Goal: Communication & Community: Answer question/provide support

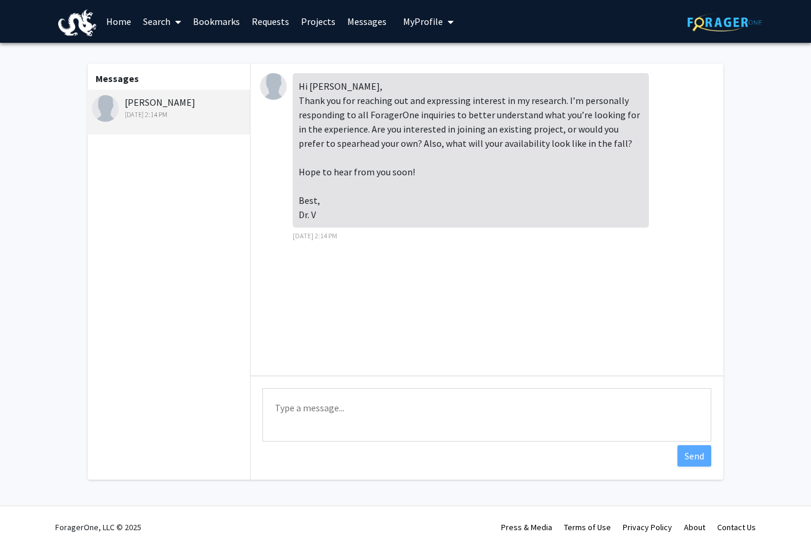
click at [299, 27] on link "Projects" at bounding box center [318, 22] width 46 height 42
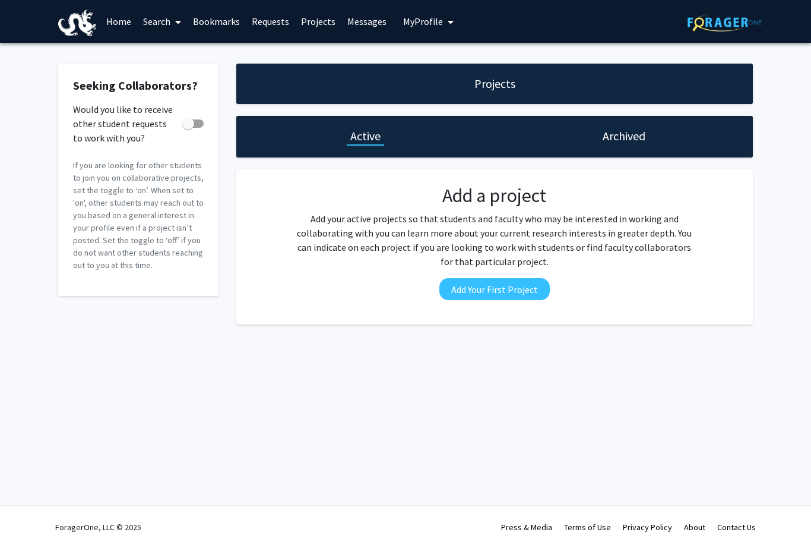
click at [310, 17] on link "Projects" at bounding box center [318, 22] width 46 height 42
click at [339, 77] on div "Projects" at bounding box center [494, 84] width 517 height 40
click at [258, 17] on link "Requests" at bounding box center [270, 22] width 49 height 42
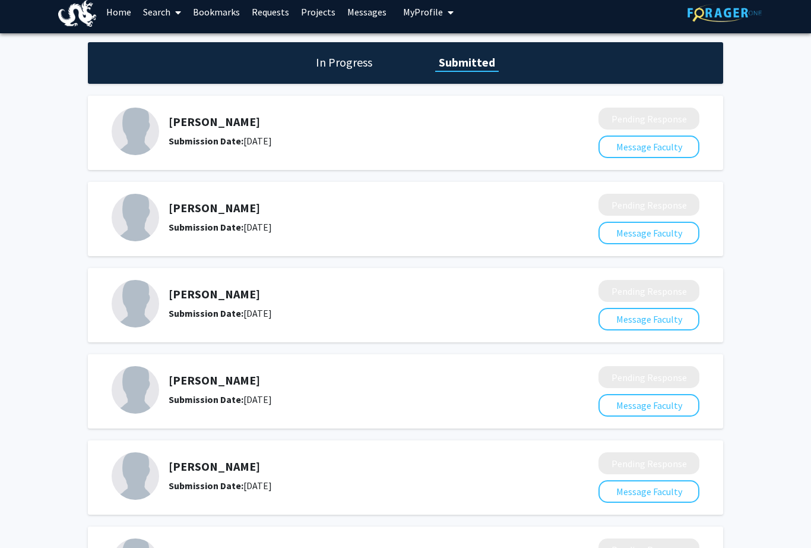
scroll to position [9, 0]
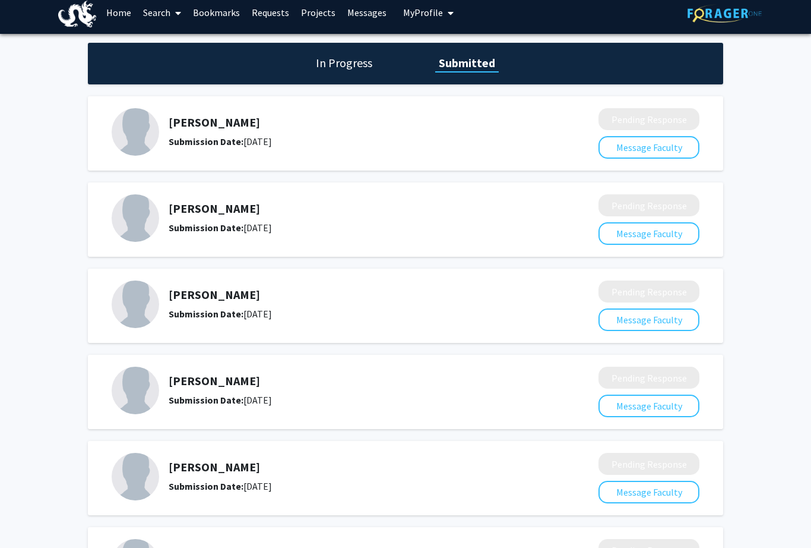
click at [445, 402] on div "Submission Date: [DATE]" at bounding box center [352, 400] width 367 height 14
click at [203, 389] on div "[PERSON_NAME] Submission Date: [DATE]" at bounding box center [352, 390] width 367 height 33
click at [131, 383] on img at bounding box center [136, 390] width 48 height 48
click at [122, 400] on img at bounding box center [136, 390] width 48 height 48
click at [137, 406] on img at bounding box center [136, 390] width 48 height 48
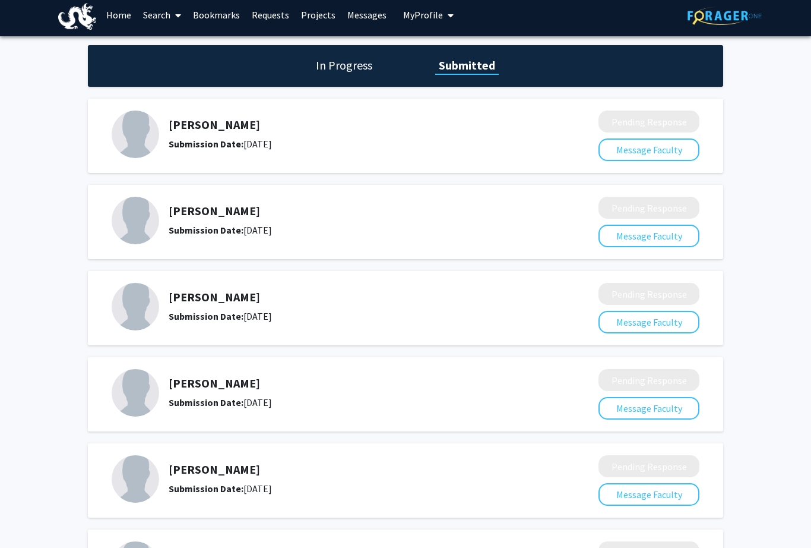
scroll to position [0, 0]
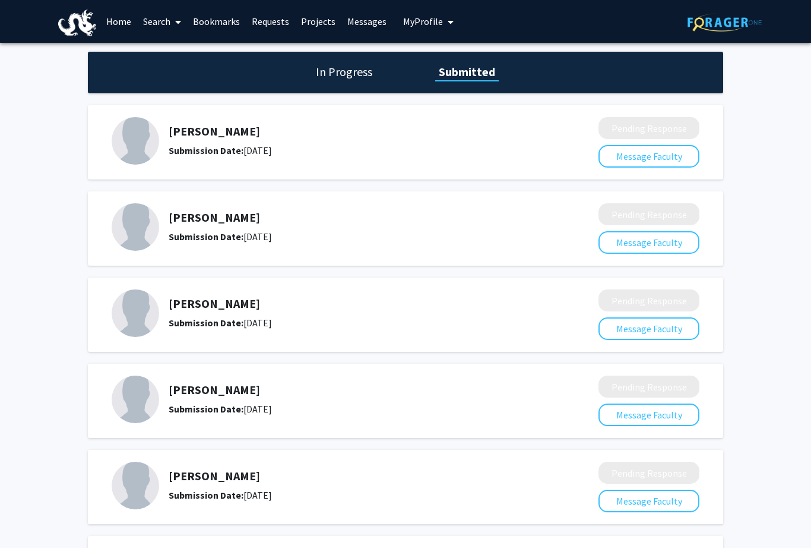
click at [106, 26] on link "Home" at bounding box center [118, 22] width 37 height 42
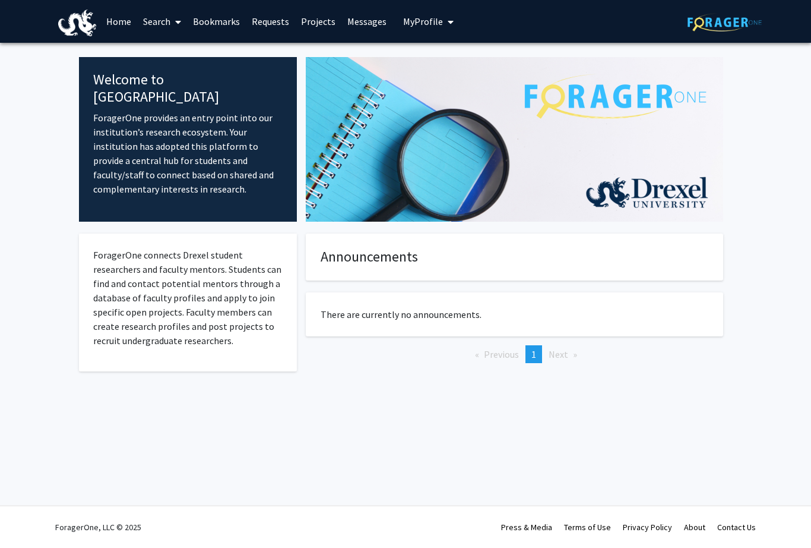
click at [111, 13] on link "Home" at bounding box center [118, 22] width 37 height 42
click at [111, 27] on link "Home" at bounding box center [118, 22] width 37 height 42
click at [110, 22] on link "Home" at bounding box center [118, 22] width 37 height 42
click at [112, 21] on link "Home" at bounding box center [118, 22] width 37 height 42
click at [109, 24] on link "Home" at bounding box center [118, 22] width 37 height 42
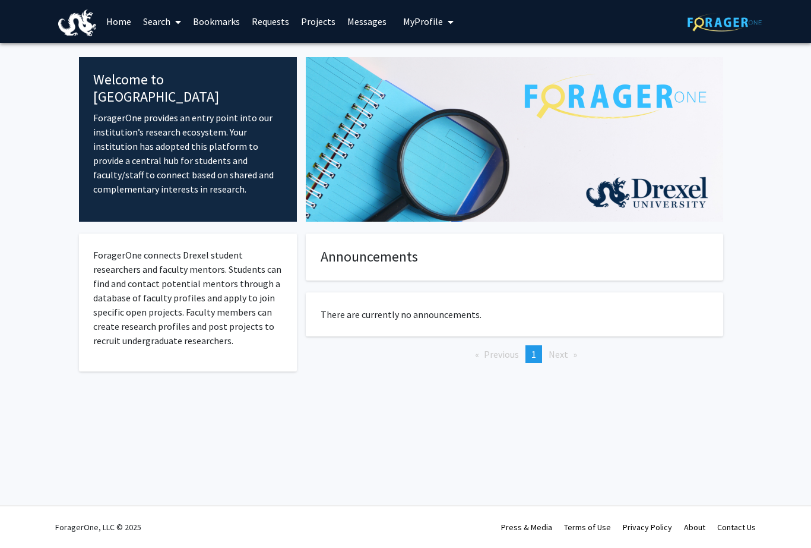
click at [115, 18] on link "Home" at bounding box center [118, 22] width 37 height 42
click at [159, 24] on link "Search" at bounding box center [162, 22] width 50 height 42
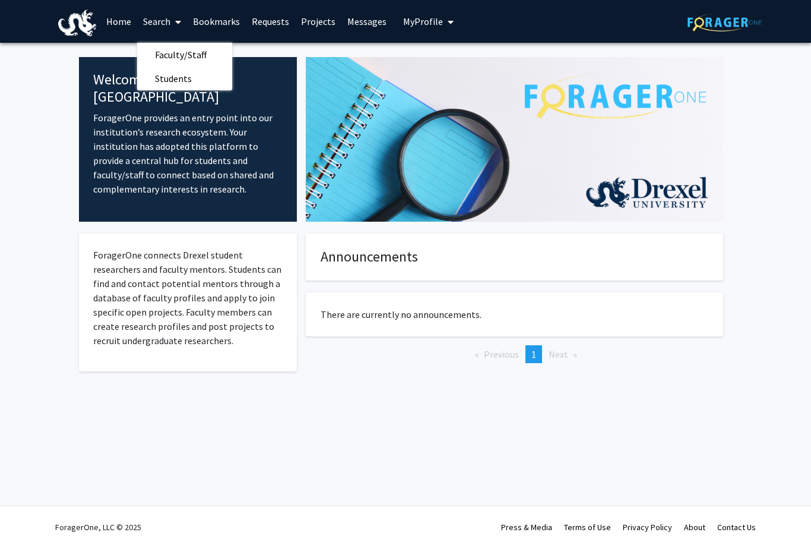
click at [137, 151] on p "ForagerOne provides an entry point into our institution’s research ecosystem. Y…" at bounding box center [187, 153] width 189 height 86
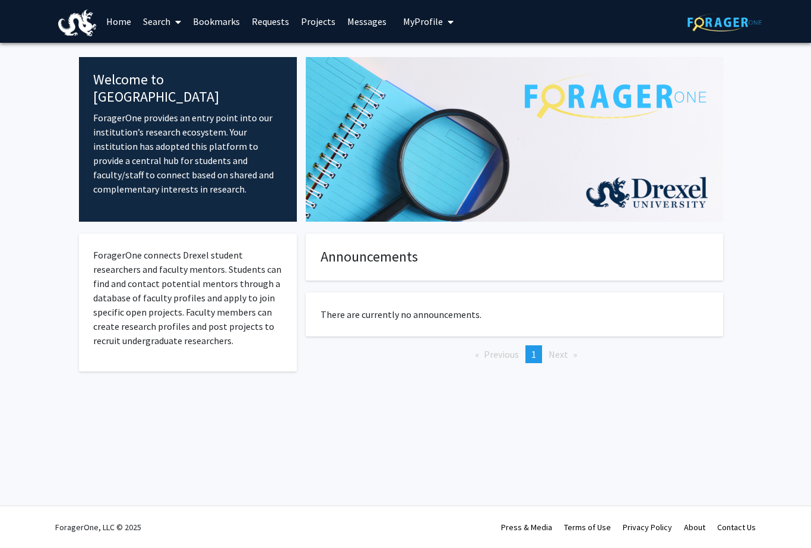
click at [155, 20] on link "Search" at bounding box center [162, 22] width 50 height 42
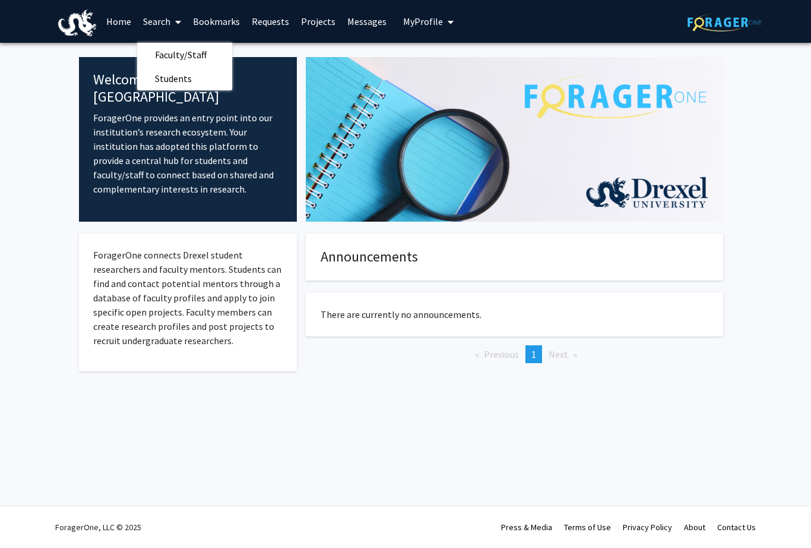
click at [185, 49] on span "Faculty/Staff" at bounding box center [180, 55] width 87 height 24
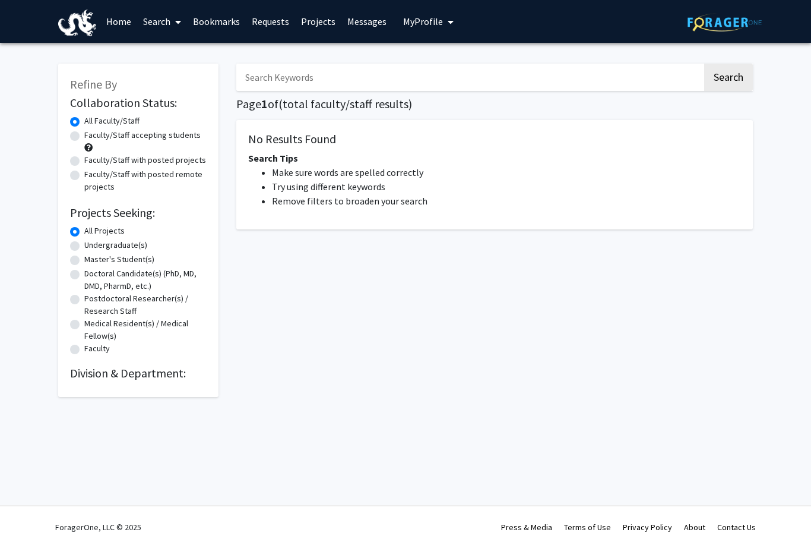
click at [84, 245] on label "Undergraduate(s)" at bounding box center [115, 245] width 63 height 12
click at [84, 245] on input "Undergraduate(s)" at bounding box center [88, 243] width 8 height 8
radio input "true"
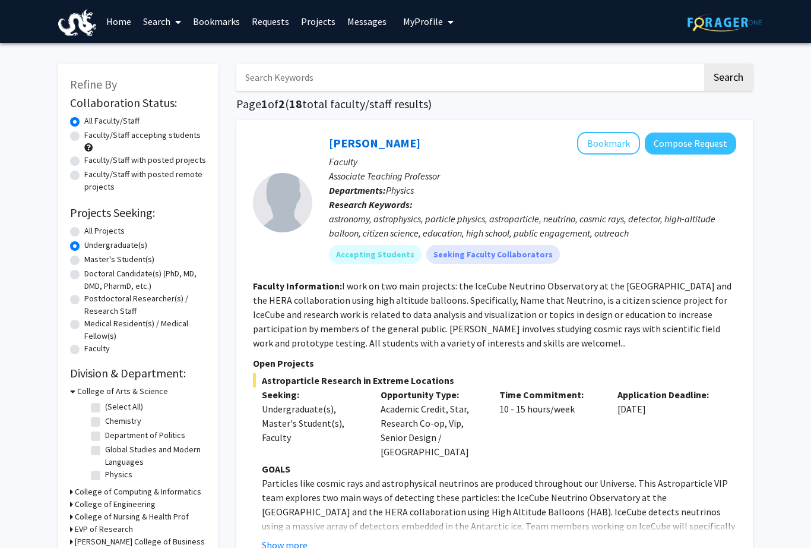
click at [408, 83] on input "Search Keywords" at bounding box center [469, 77] width 466 height 27
type input "[PERSON_NAME]"
click at [728, 76] on button "Search" at bounding box center [728, 77] width 49 height 27
radio input "true"
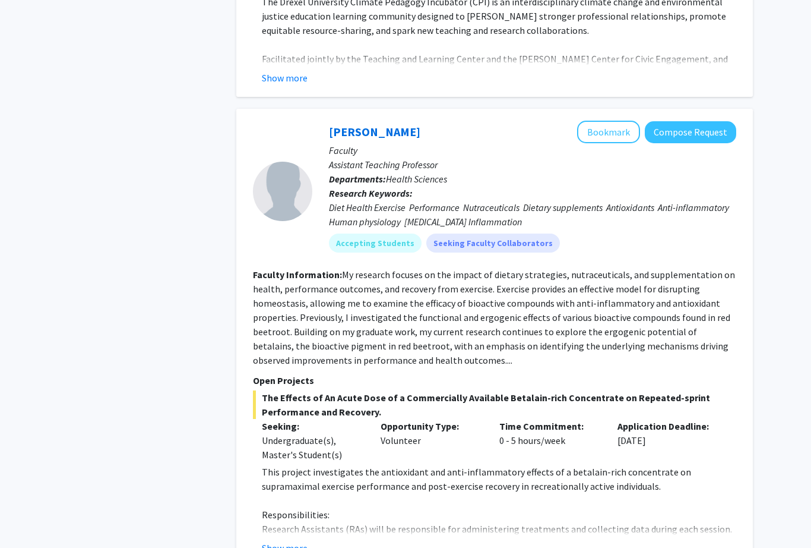
scroll to position [638, 0]
click at [296, 540] on button "Show more" at bounding box center [285, 547] width 46 height 14
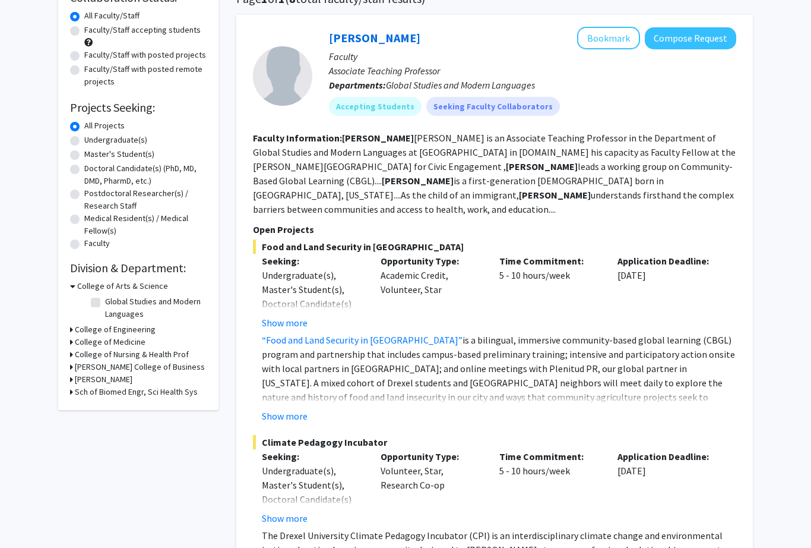
scroll to position [0, 0]
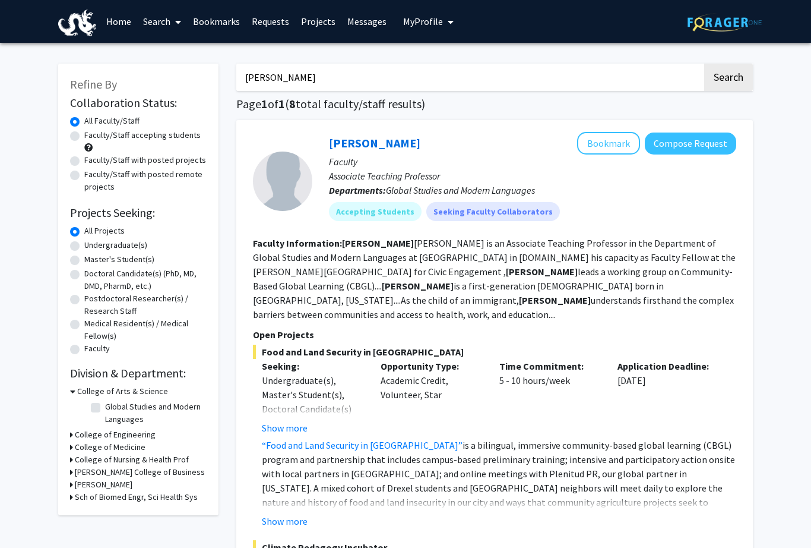
click at [363, 22] on link "Messages" at bounding box center [367, 22] width 51 height 42
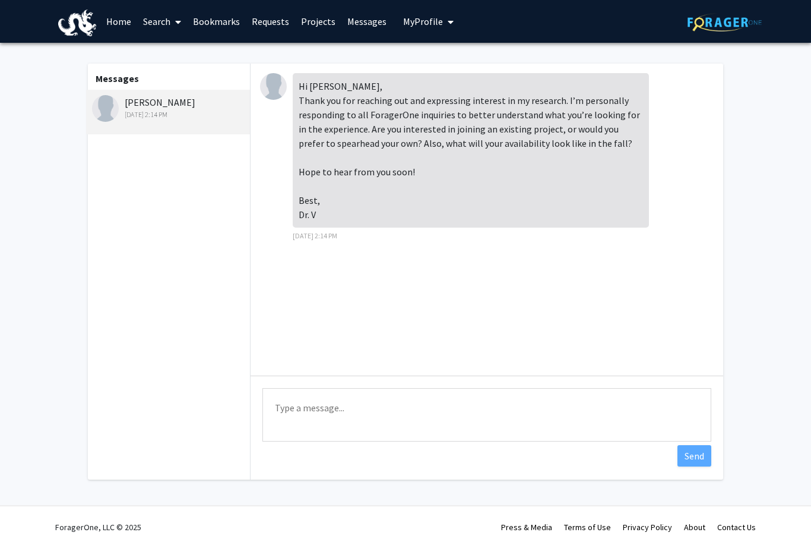
click at [207, 109] on div "[DATE] 2:14 PM" at bounding box center [169, 114] width 155 height 11
click at [361, 427] on textarea "Type a message" at bounding box center [487, 414] width 449 height 53
click at [445, 402] on textarea "Type a message" at bounding box center [487, 414] width 449 height 53
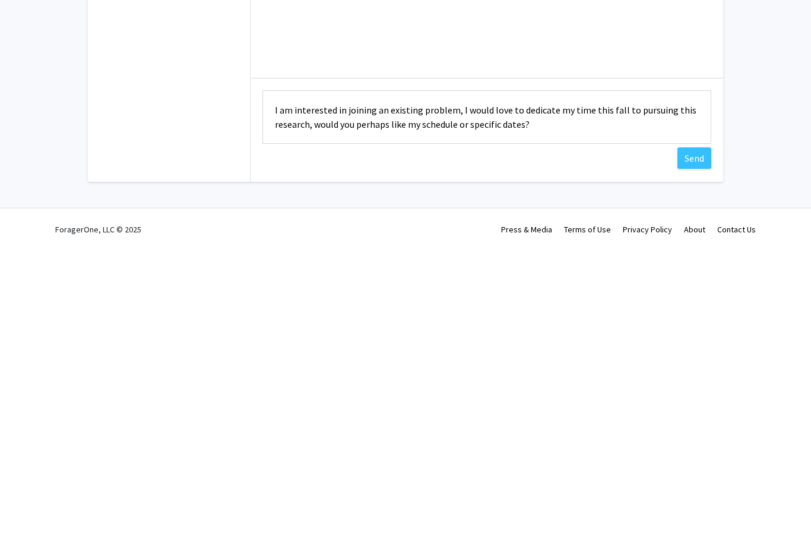
type textarea "I am interested in joining an existing problem, I would love to dedicate my tim…"
click at [704, 445] on button "Send" at bounding box center [695, 455] width 34 height 21
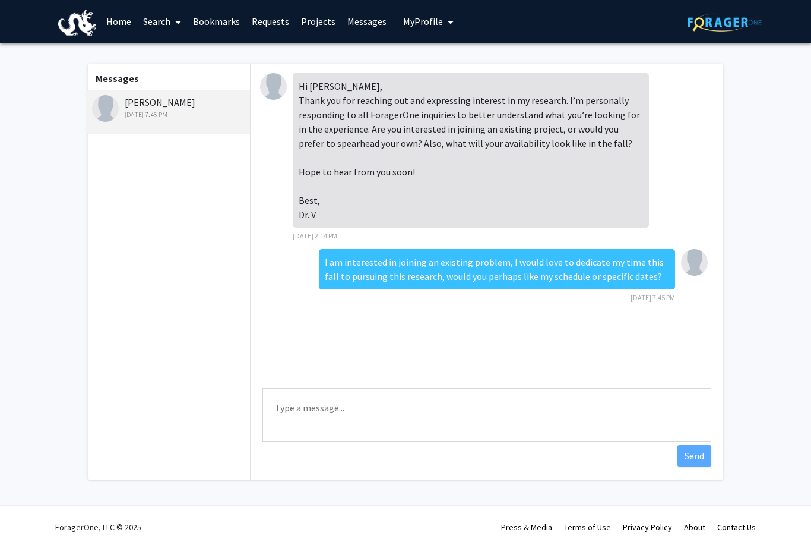
click at [102, 14] on link "Home" at bounding box center [118, 22] width 37 height 42
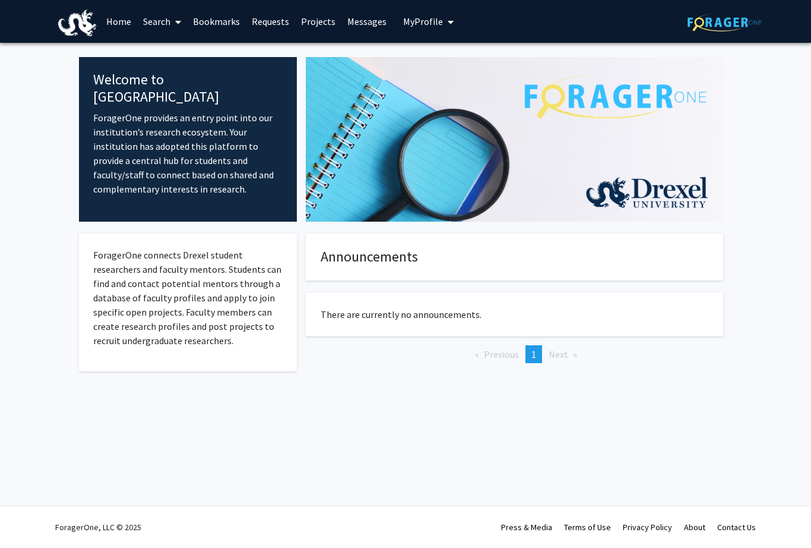
click at [146, 30] on link "Search" at bounding box center [162, 22] width 50 height 42
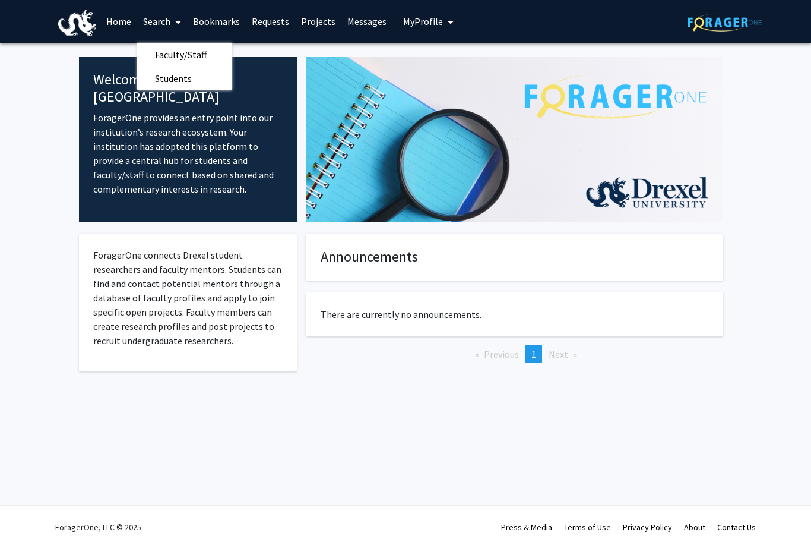
click at [202, 17] on link "Bookmarks" at bounding box center [216, 22] width 59 height 42
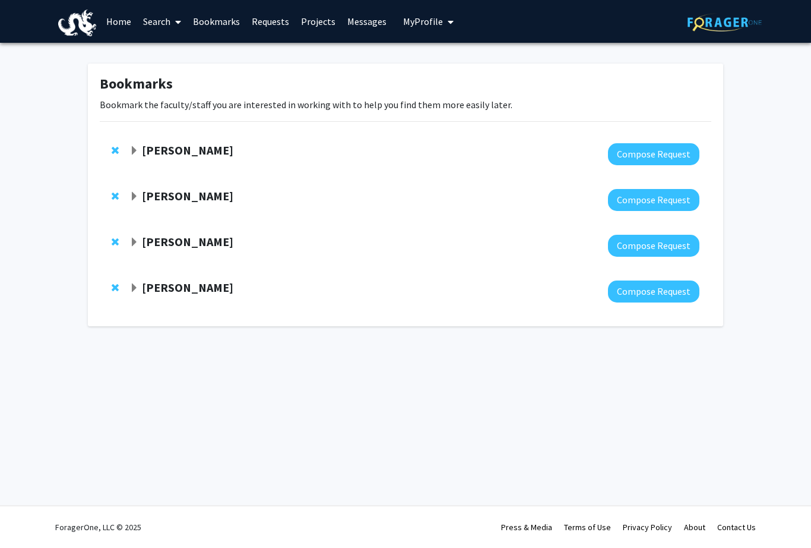
click at [269, 24] on link "Requests" at bounding box center [270, 22] width 49 height 42
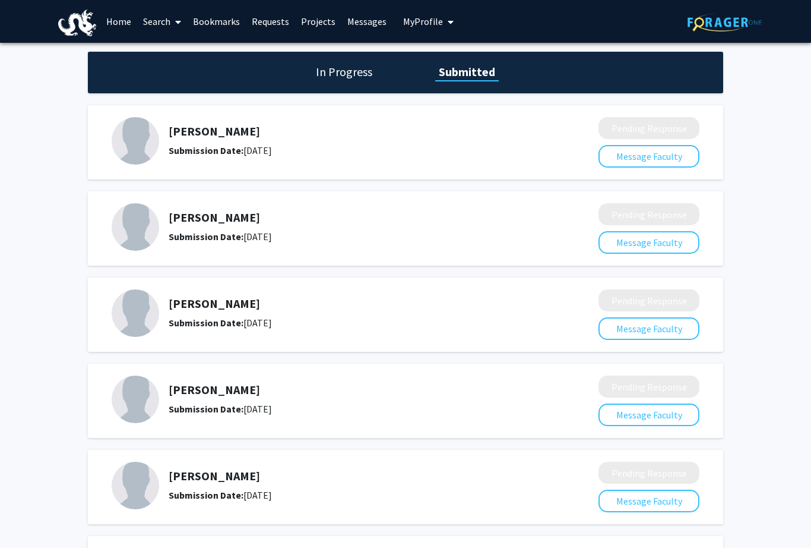
click at [206, 14] on link "Bookmarks" at bounding box center [216, 22] width 59 height 42
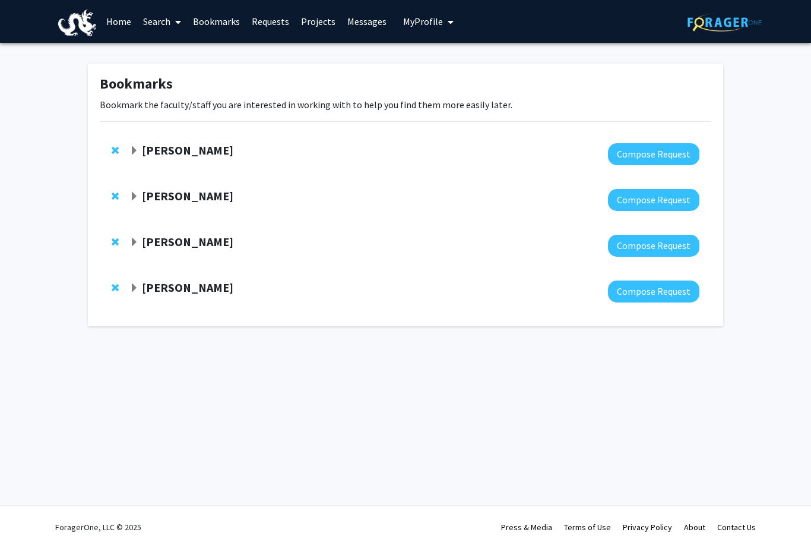
click at [252, 21] on link "Requests" at bounding box center [270, 22] width 49 height 42
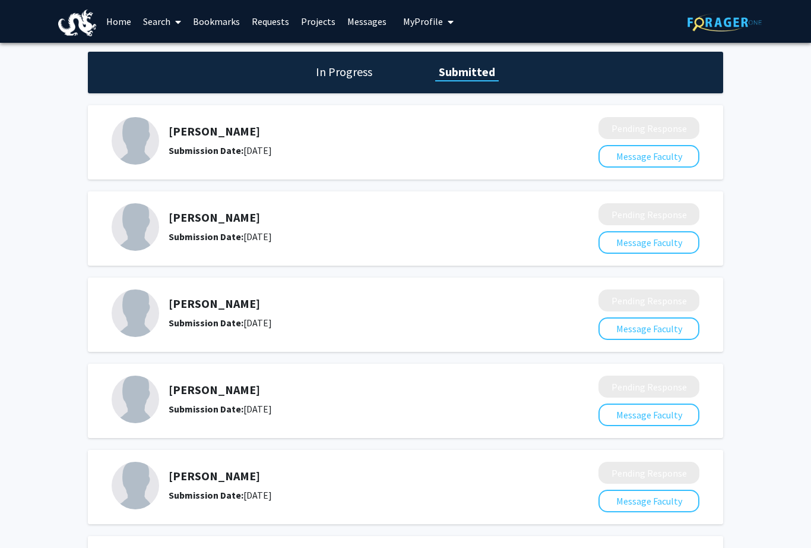
click at [295, 18] on link "Projects" at bounding box center [318, 22] width 46 height 42
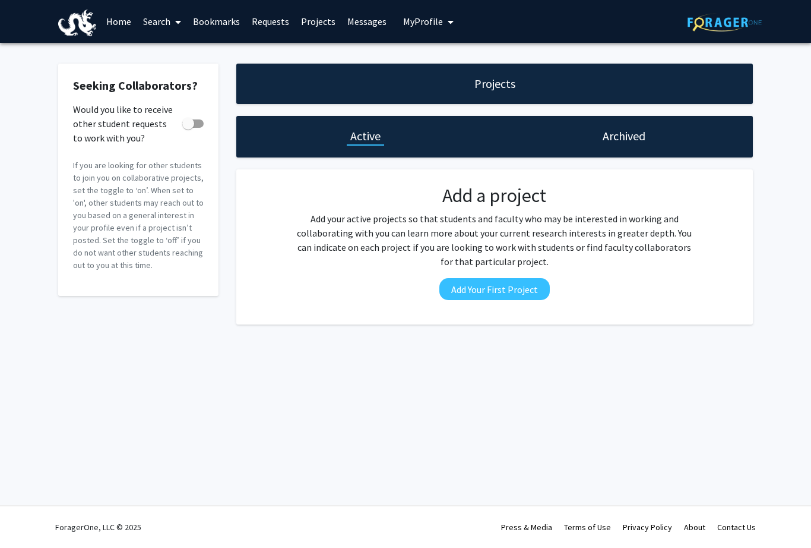
click at [138, 24] on link "Search" at bounding box center [162, 22] width 50 height 42
click at [146, 50] on span "Faculty/Staff" at bounding box center [180, 55] width 87 height 24
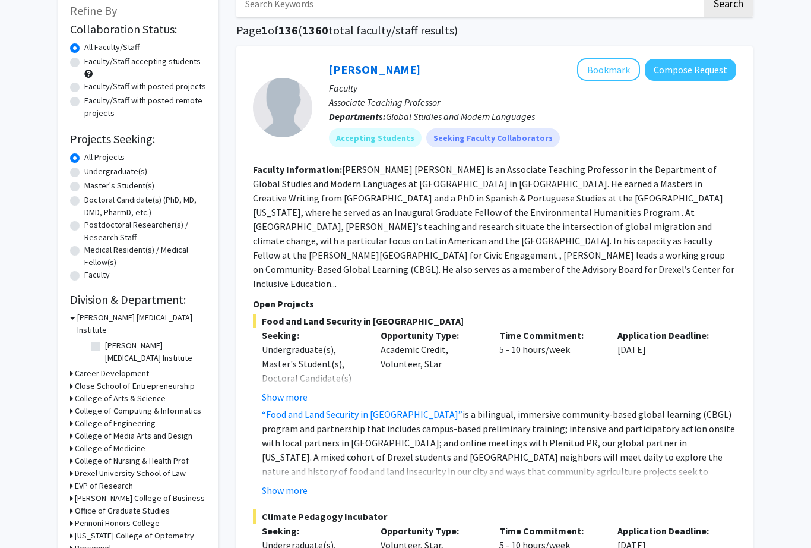
scroll to position [82, 0]
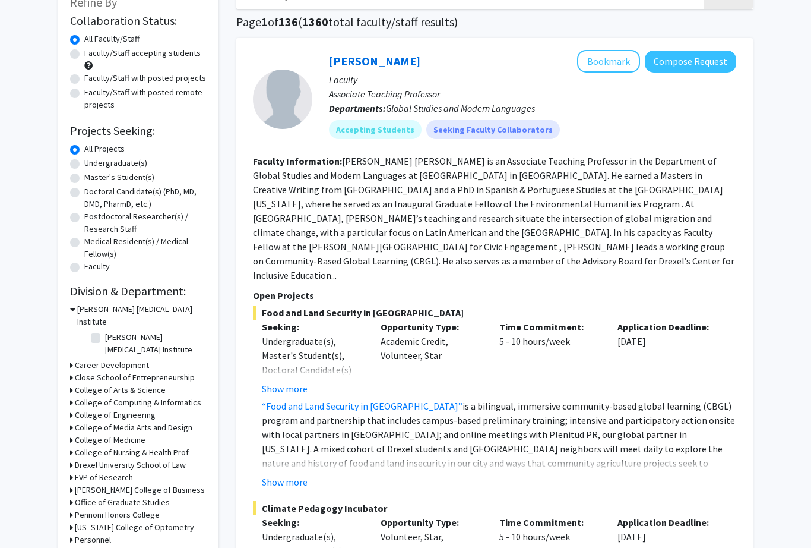
click at [67, 160] on div "Refine By Collaboration Status: Collaboration Status All Faculty/Staff Collabor…" at bounding box center [138, 301] width 160 height 638
click at [84, 160] on label "Undergraduate(s)" at bounding box center [115, 163] width 63 height 12
click at [84, 160] on input "Undergraduate(s)" at bounding box center [88, 161] width 8 height 8
radio input "true"
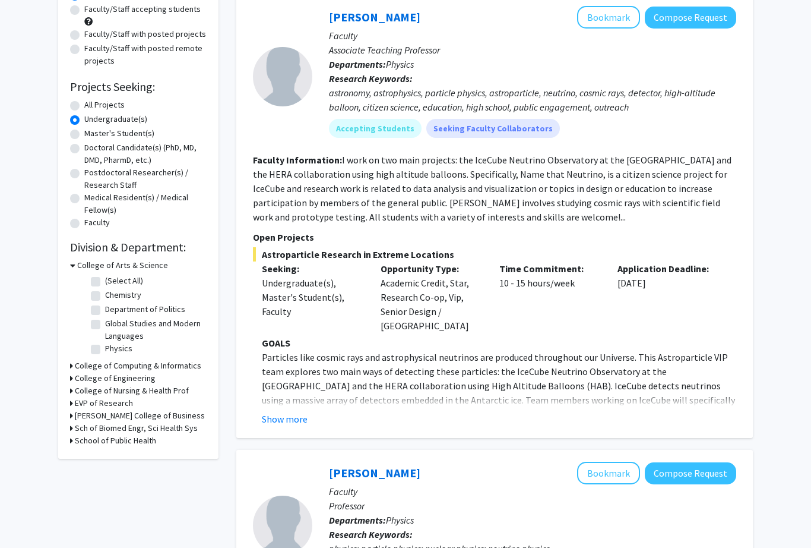
scroll to position [130, 0]
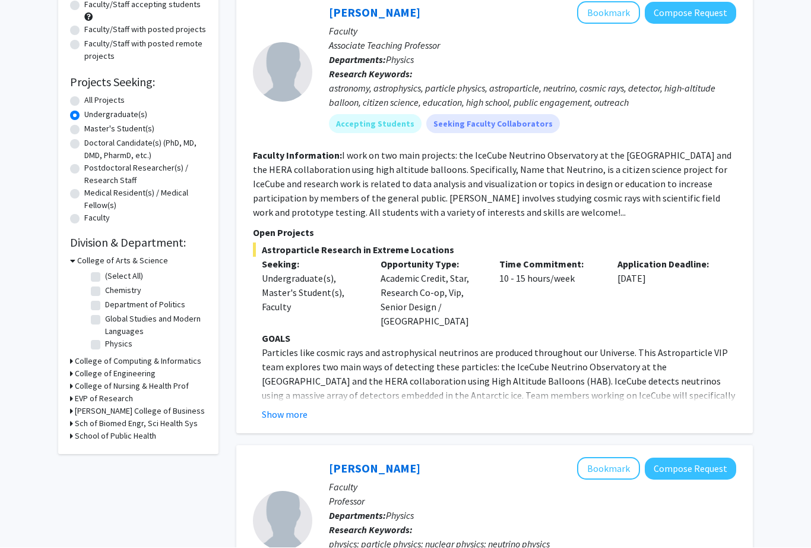
click at [105, 290] on label "Chemistry" at bounding box center [123, 290] width 36 height 12
click at [105, 290] on input "Chemistry" at bounding box center [109, 288] width 8 height 8
checkbox input "true"
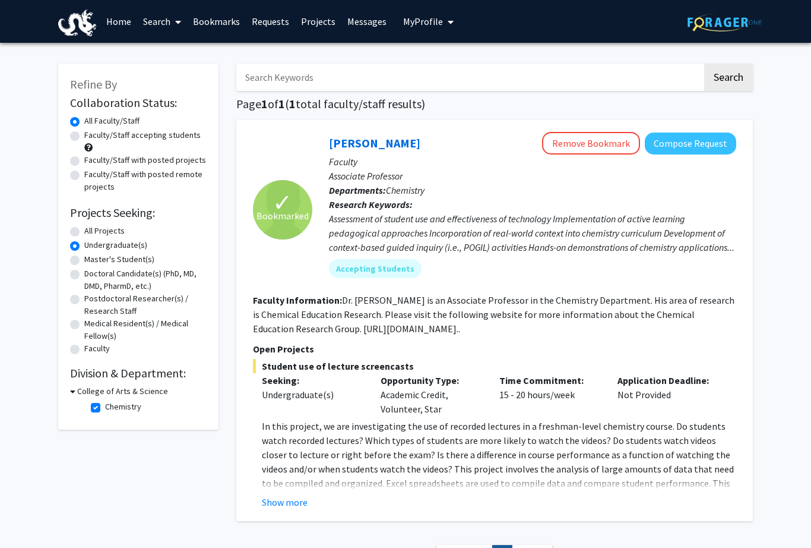
click at [284, 499] on button "Show more" at bounding box center [285, 502] width 46 height 14
